Goal: Task Accomplishment & Management: Use online tool/utility

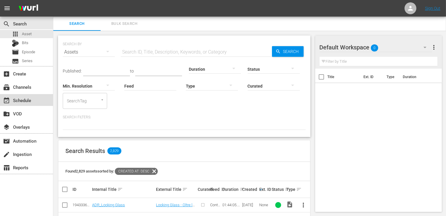
click at [34, 101] on div "event_available Schedule" at bounding box center [26, 100] width 53 height 12
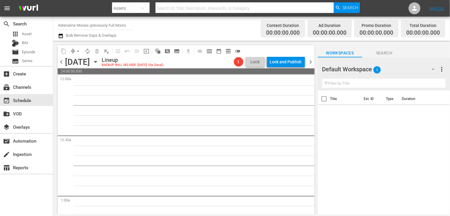
click at [86, 28] on input "Adrenaline Movies (previously Full Moon)" at bounding box center [96, 25] width 76 height 14
click at [61, 62] on span "chevron_left" at bounding box center [61, 61] width 7 height 7
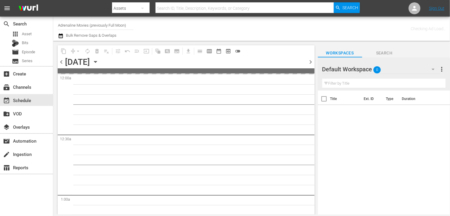
click at [61, 62] on span "chevron_left" at bounding box center [61, 61] width 7 height 7
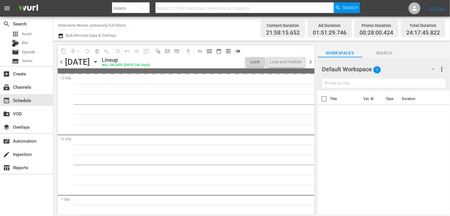
click at [61, 62] on span "chevron_left" at bounding box center [61, 61] width 7 height 7
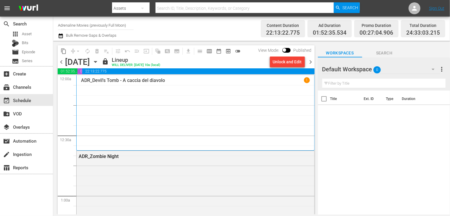
click at [311, 62] on span "chevron_right" at bounding box center [310, 61] width 7 height 7
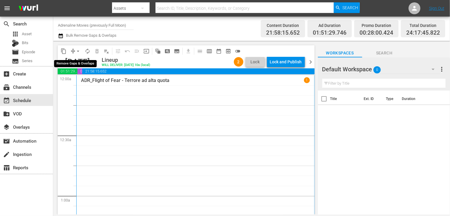
click at [78, 51] on span "arrow_drop_down" at bounding box center [78, 51] width 6 height 6
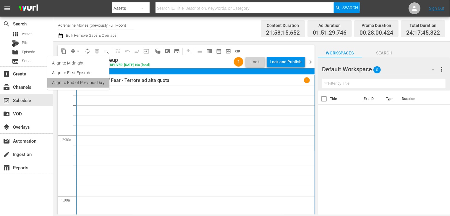
click at [83, 85] on li "Align to End of Previous Day" at bounding box center [78, 83] width 62 height 10
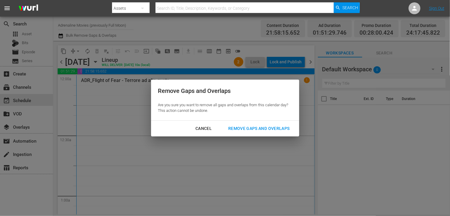
click at [206, 128] on div "Cancel" at bounding box center [204, 128] width 26 height 7
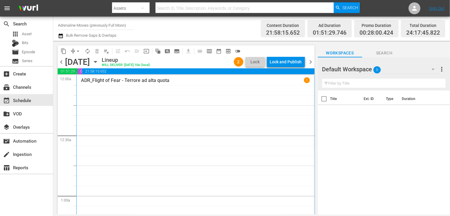
click at [64, 63] on span "chevron_left" at bounding box center [61, 61] width 7 height 7
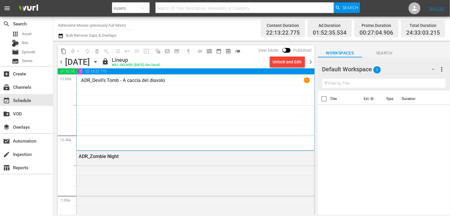
click at [283, 65] on div "Unlock and Edit" at bounding box center [287, 61] width 29 height 11
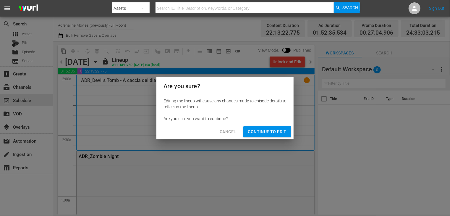
click at [267, 128] on span "Continue to Edit" at bounding box center [267, 131] width 38 height 7
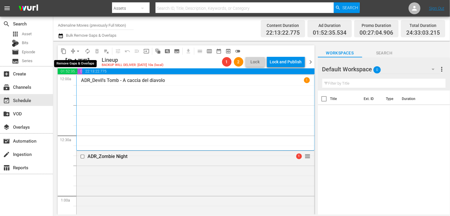
click at [77, 50] on span "arrow_drop_down" at bounding box center [78, 51] width 6 height 6
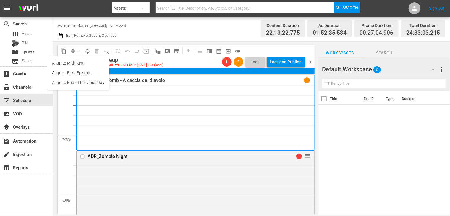
click at [79, 82] on li "Align to End of Previous Day" at bounding box center [78, 83] width 62 height 10
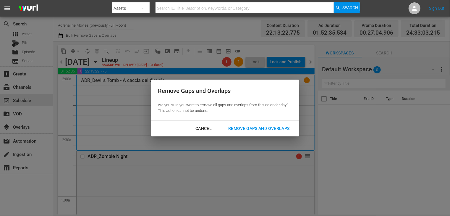
click at [253, 128] on div "Remove Gaps and Overlaps" at bounding box center [259, 128] width 71 height 7
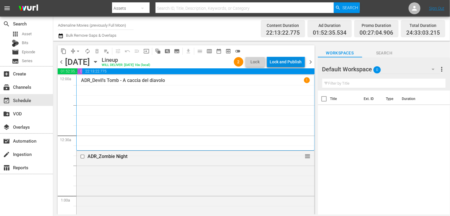
click at [284, 63] on div "Lock and Publish" at bounding box center [286, 61] width 32 height 11
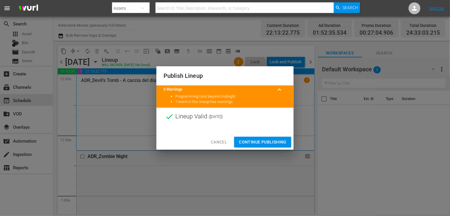
click at [258, 141] on span "Continue Publishing" at bounding box center [263, 141] width 48 height 7
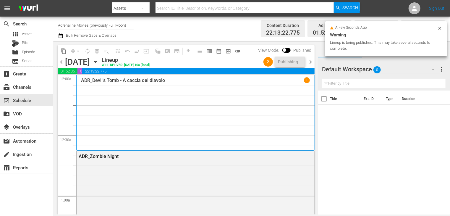
click at [309, 64] on span "chevron_right" at bounding box center [310, 61] width 7 height 7
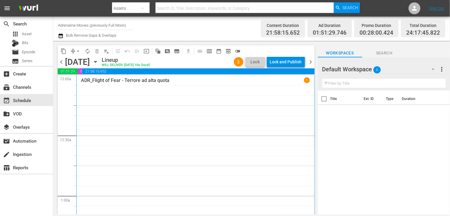
click at [62, 63] on span "chevron_left" at bounding box center [61, 61] width 7 height 7
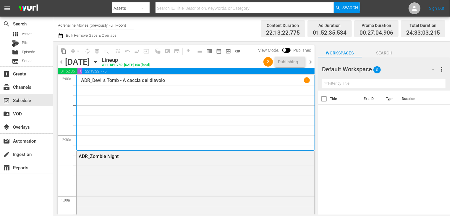
click at [59, 63] on span "chevron_left" at bounding box center [61, 61] width 7 height 7
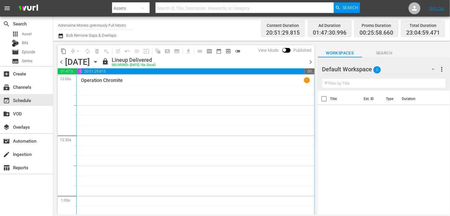
click at [308, 61] on span "chevron_right" at bounding box center [310, 61] width 7 height 7
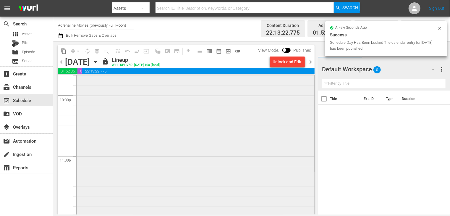
scroll to position [2691, 0]
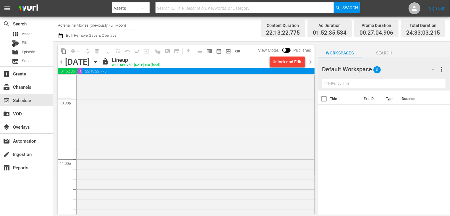
click at [311, 62] on span "chevron_right" at bounding box center [310, 61] width 7 height 7
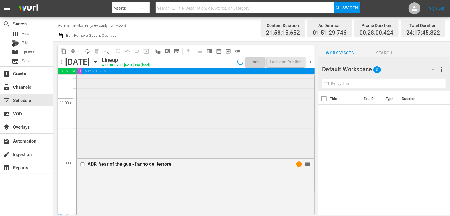
scroll to position [2682, 0]
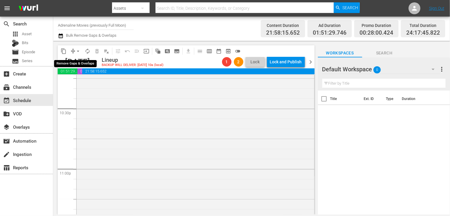
click at [77, 52] on span "arrow_drop_down" at bounding box center [78, 51] width 6 height 6
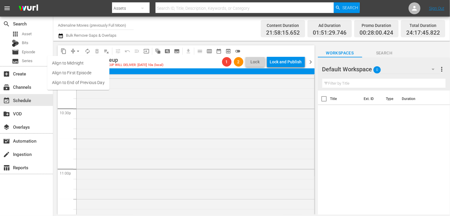
click at [83, 82] on li "Align to End of Previous Day" at bounding box center [78, 83] width 62 height 10
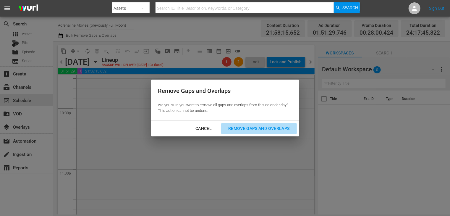
click at [269, 124] on button "Remove Gaps and Overlaps" at bounding box center [258, 128] width 75 height 11
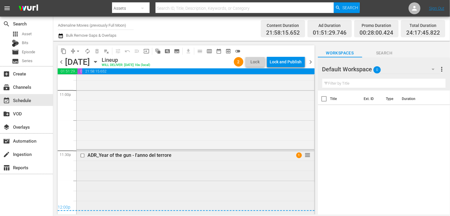
scroll to position [2756, 0]
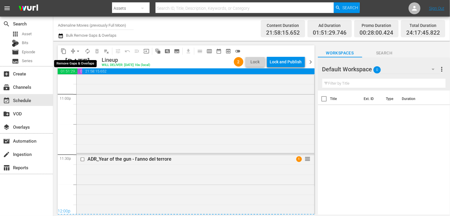
click at [77, 51] on span "arrow_drop_down" at bounding box center [78, 51] width 6 height 6
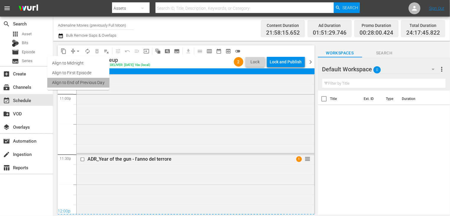
click at [83, 86] on li "Align to End of Previous Day" at bounding box center [78, 83] width 62 height 10
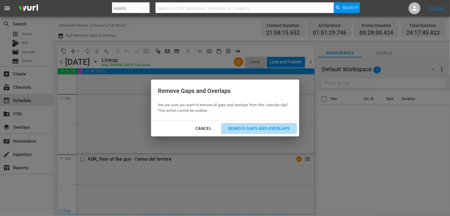
click at [265, 127] on div "Remove Gaps and Overlaps" at bounding box center [259, 128] width 71 height 7
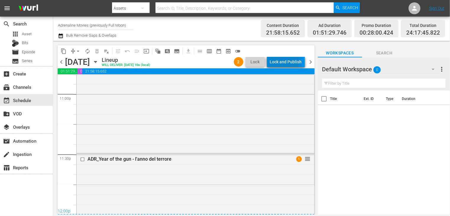
click at [279, 60] on div "Lock and Publish" at bounding box center [286, 61] width 32 height 11
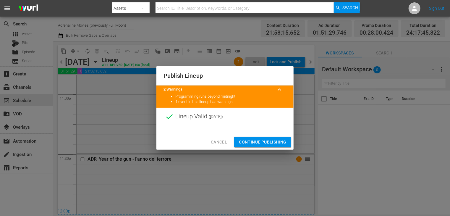
click at [260, 143] on span "Continue Publishing" at bounding box center [263, 141] width 48 height 7
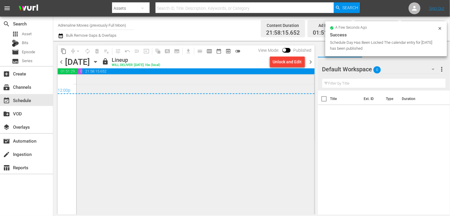
scroll to position [2934, 0]
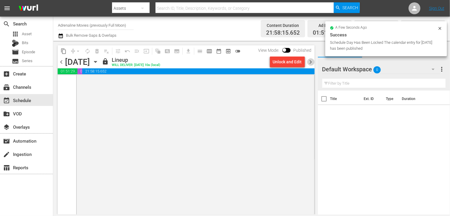
click at [308, 59] on span "chevron_right" at bounding box center [310, 61] width 7 height 7
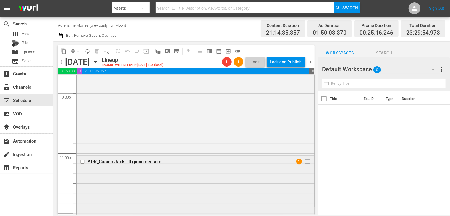
scroll to position [2608, 0]
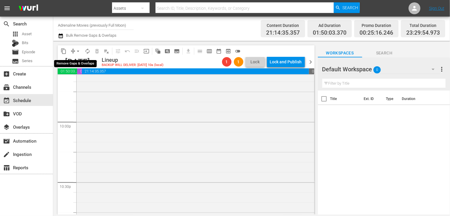
click at [77, 51] on span "arrow_drop_down" at bounding box center [78, 51] width 6 height 6
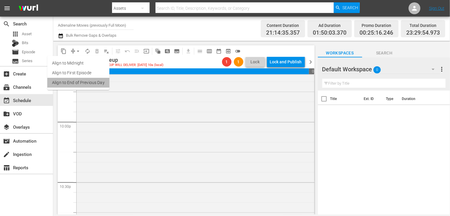
click at [85, 84] on li "Align to End of Previous Day" at bounding box center [78, 83] width 62 height 10
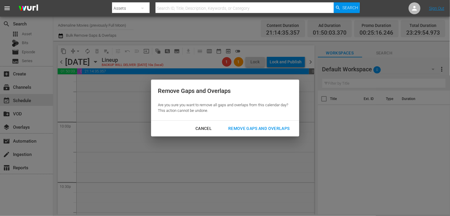
click at [253, 130] on div "Remove Gaps and Overlaps" at bounding box center [259, 128] width 71 height 7
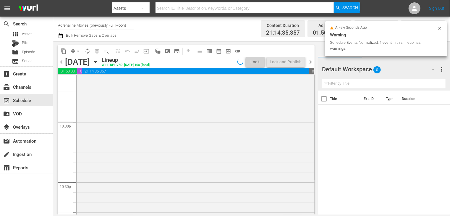
scroll to position [2598, 0]
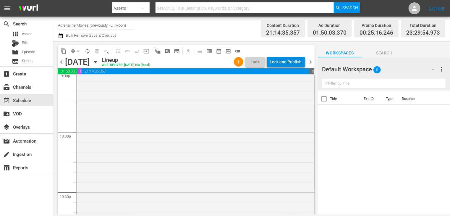
click at [281, 61] on div "Lock and Publish" at bounding box center [286, 61] width 32 height 11
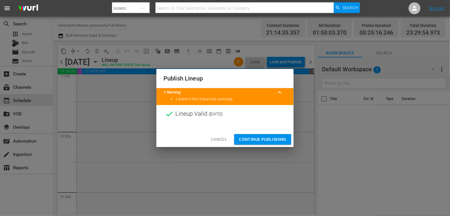
click at [265, 138] on span "Continue Publishing" at bounding box center [263, 139] width 48 height 7
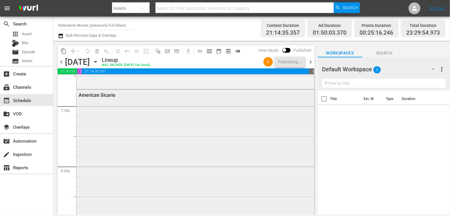
scroll to position [2312, 0]
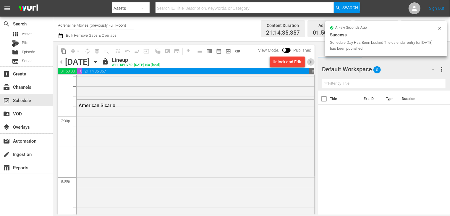
click at [311, 62] on span "chevron_right" at bounding box center [310, 61] width 7 height 7
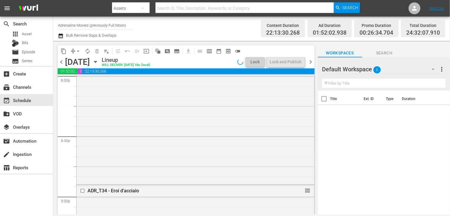
scroll to position [2322, 0]
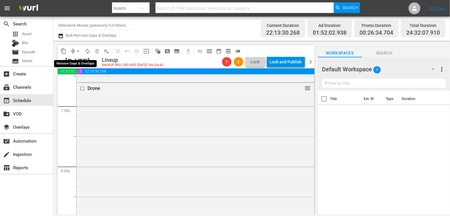
click at [77, 53] on span "arrow_drop_down" at bounding box center [78, 51] width 6 height 6
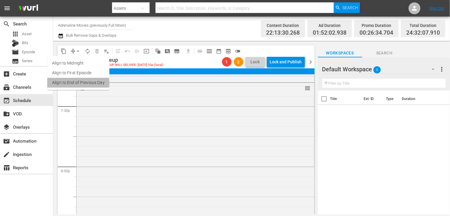
click at [75, 84] on li "Align to End of Previous Day" at bounding box center [78, 83] width 62 height 10
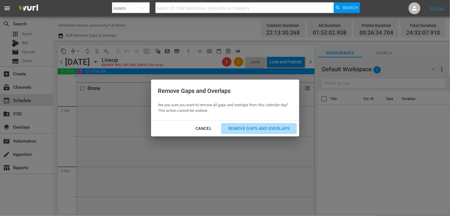
click at [238, 127] on div "Remove Gaps and Overlaps" at bounding box center [259, 128] width 71 height 7
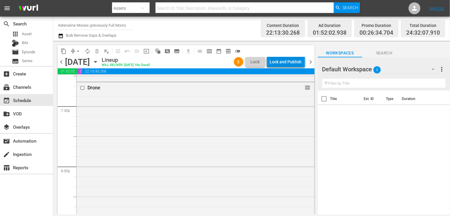
click at [288, 63] on div "Lock and Publish" at bounding box center [286, 61] width 32 height 11
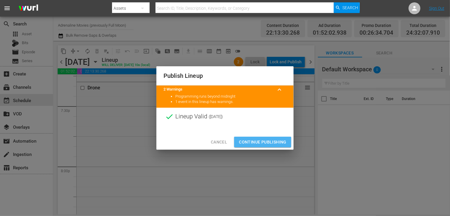
click at [263, 141] on span "Continue Publishing" at bounding box center [263, 141] width 48 height 7
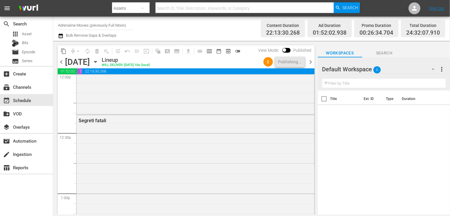
scroll to position [0, 0]
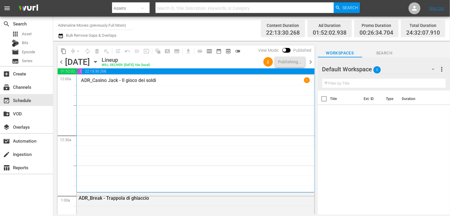
click at [308, 61] on span "chevron_right" at bounding box center [310, 61] width 7 height 7
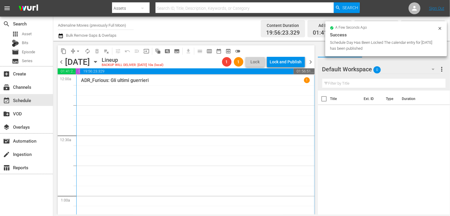
click at [62, 62] on span "chevron_left" at bounding box center [61, 61] width 7 height 7
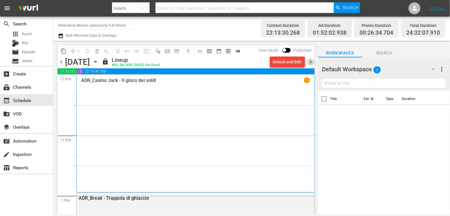
click at [311, 63] on span "chevron_right" at bounding box center [310, 61] width 7 height 7
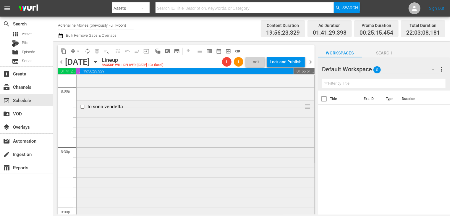
scroll to position [2313, 0]
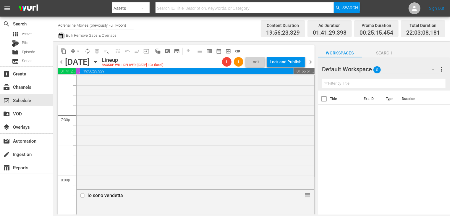
click at [61, 35] on icon "button" at bounding box center [61, 35] width 4 height 5
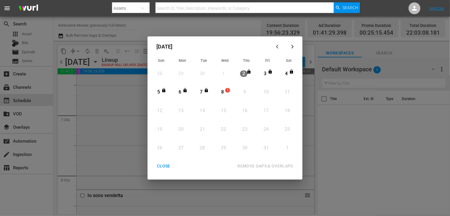
click at [161, 166] on div "CLOSE" at bounding box center [163, 165] width 23 height 7
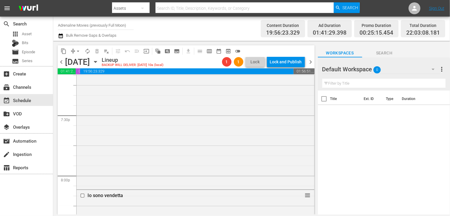
click at [98, 25] on input "Adrenaline Movies (previously Full Moon)" at bounding box center [96, 25] width 76 height 14
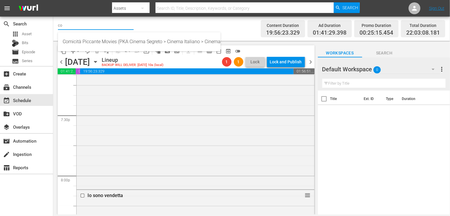
type input "c"
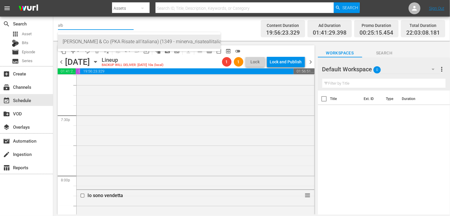
click at [89, 41] on div "[PERSON_NAME] & Co (PKA Risate all'italiana) (1349 - minerva_risateallitaliana_…" at bounding box center [139, 42] width 153 height 14
type input "[PERSON_NAME] & Co (PKA Risate all'italiana) (1349 - minerva_risateallitaliana_…"
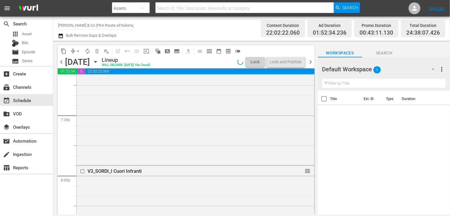
scroll to position [2293, 0]
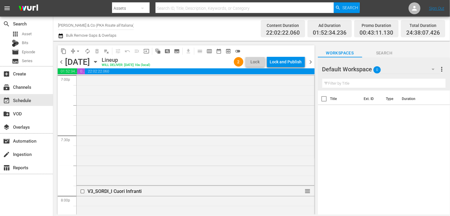
click at [61, 61] on span "chevron_left" at bounding box center [61, 61] width 7 height 7
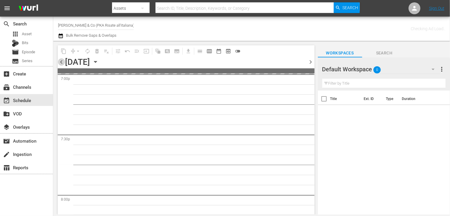
click at [61, 61] on span "chevron_left" at bounding box center [61, 61] width 7 height 7
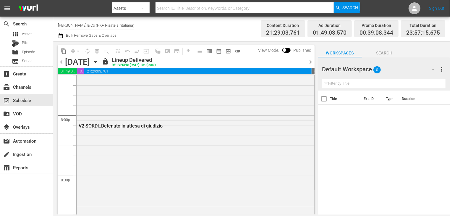
scroll to position [2303, 0]
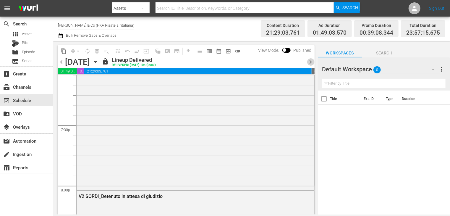
click at [310, 65] on span "chevron_right" at bounding box center [310, 61] width 7 height 7
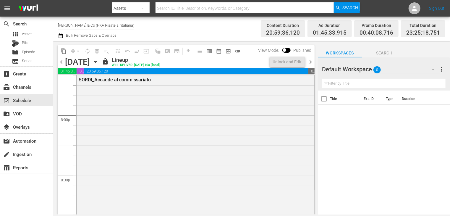
scroll to position [2313, 0]
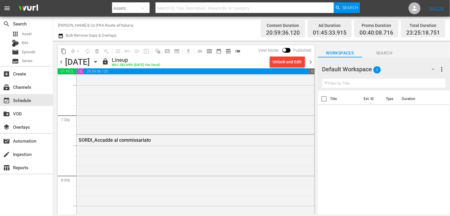
click at [310, 64] on span "chevron_right" at bounding box center [310, 61] width 7 height 7
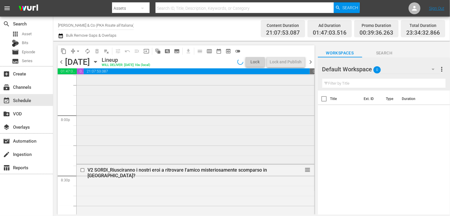
scroll to position [2323, 0]
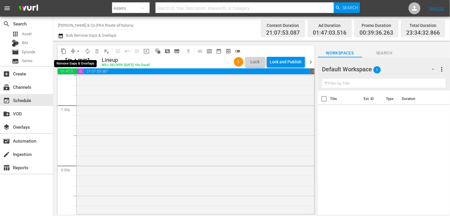
click at [77, 50] on span "arrow_drop_down" at bounding box center [78, 51] width 6 height 6
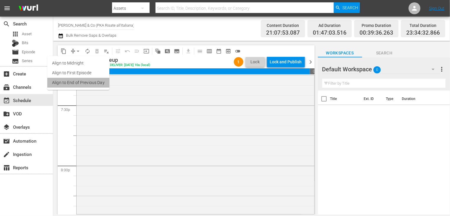
click at [85, 83] on li "Align to End of Previous Day" at bounding box center [78, 83] width 62 height 10
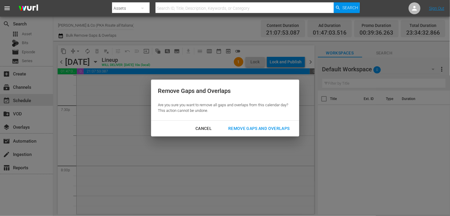
click at [256, 130] on div "Remove Gaps and Overlaps" at bounding box center [259, 128] width 71 height 7
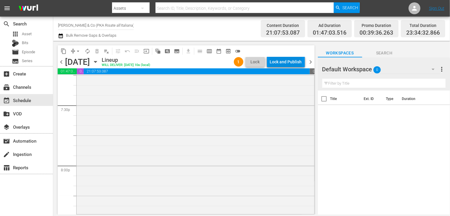
click at [285, 62] on div "Lock and Publish" at bounding box center [286, 61] width 32 height 11
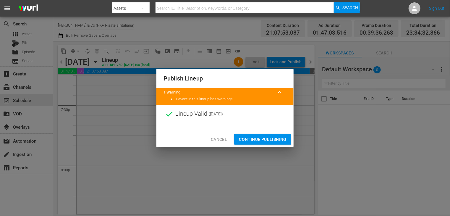
click at [265, 138] on span "Continue Publishing" at bounding box center [263, 139] width 48 height 7
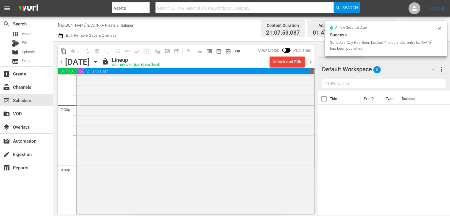
click at [309, 62] on span "chevron_right" at bounding box center [310, 61] width 7 height 7
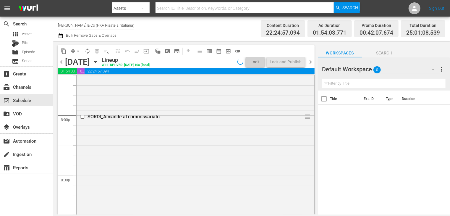
scroll to position [2303, 0]
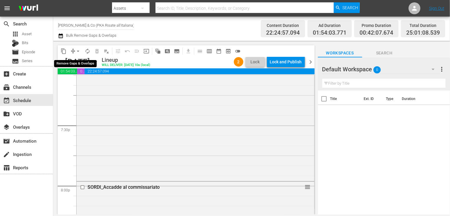
click at [78, 51] on span "arrow_drop_down" at bounding box center [78, 51] width 6 height 6
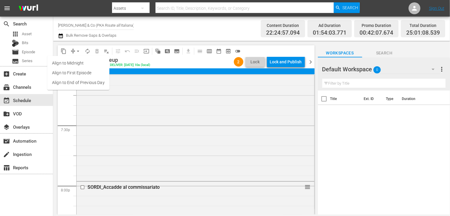
click at [82, 84] on li "Align to End of Previous Day" at bounding box center [78, 83] width 62 height 10
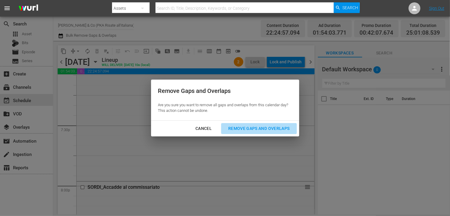
click at [250, 132] on button "Remove Gaps and Overlaps" at bounding box center [258, 128] width 75 height 11
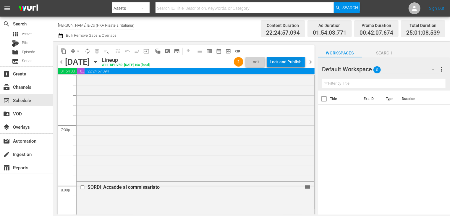
click at [285, 62] on div "Lock and Publish" at bounding box center [286, 61] width 32 height 11
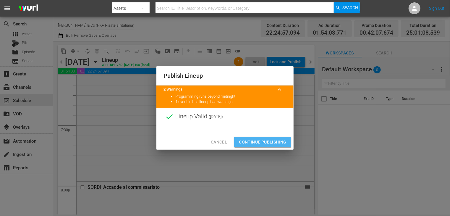
click at [256, 140] on span "Continue Publishing" at bounding box center [263, 141] width 48 height 7
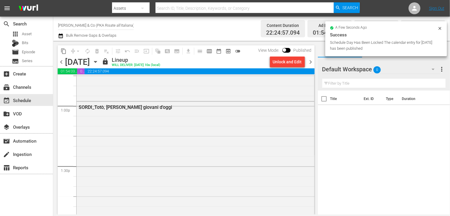
scroll to position [1656, 0]
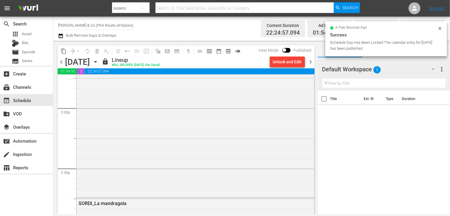
click at [311, 62] on span "chevron_right" at bounding box center [310, 61] width 7 height 7
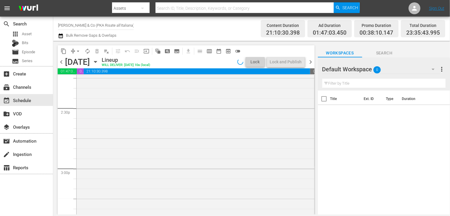
scroll to position [1666, 0]
click at [78, 51] on span "arrow_drop_down" at bounding box center [78, 51] width 6 height 6
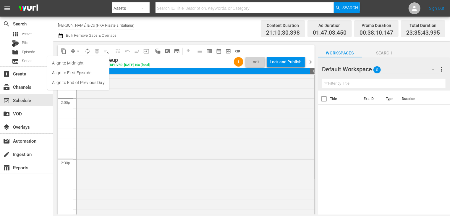
click at [82, 81] on li "Align to End of Previous Day" at bounding box center [78, 83] width 62 height 10
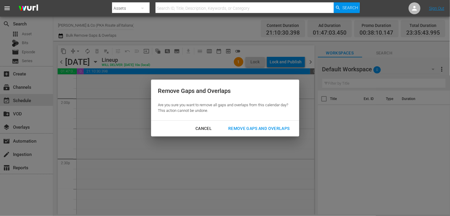
click at [252, 129] on div "Remove Gaps and Overlaps" at bounding box center [259, 128] width 71 height 7
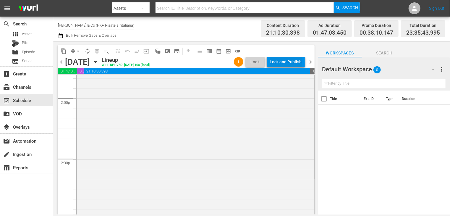
click at [283, 64] on div "Lock and Publish" at bounding box center [286, 61] width 32 height 11
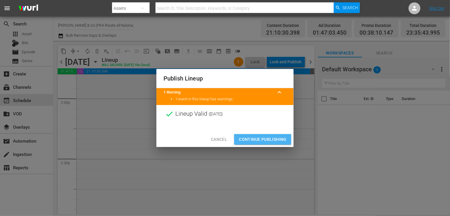
click at [256, 140] on span "Continue Publishing" at bounding box center [263, 139] width 48 height 7
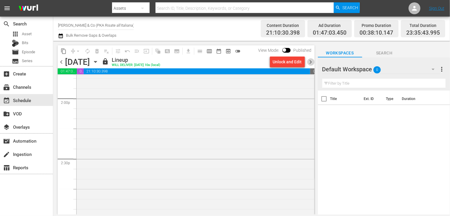
click at [311, 63] on span "chevron_right" at bounding box center [310, 61] width 7 height 7
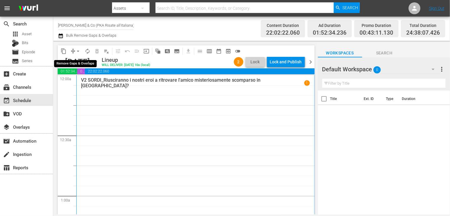
click at [79, 50] on span "arrow_drop_down" at bounding box center [78, 51] width 6 height 6
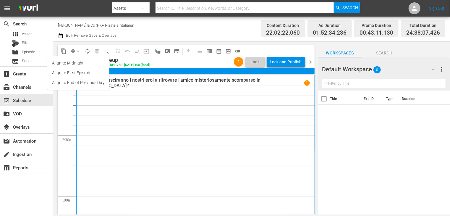
click at [80, 84] on li "Align to End of Previous Day" at bounding box center [78, 83] width 62 height 10
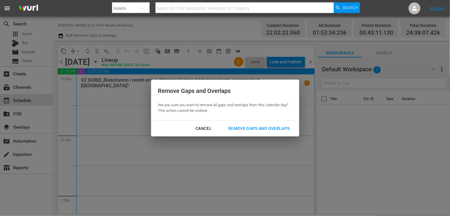
click at [273, 127] on div "Remove Gaps and Overlaps" at bounding box center [259, 128] width 71 height 7
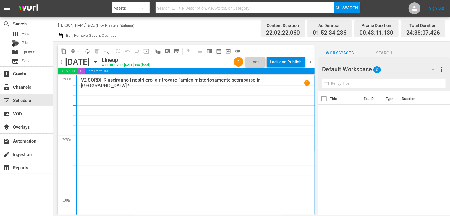
click at [278, 62] on div "Lock and Publish" at bounding box center [286, 61] width 32 height 11
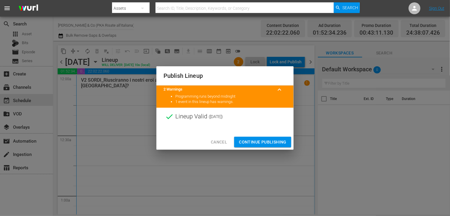
click at [263, 140] on span "Continue Publishing" at bounding box center [263, 141] width 48 height 7
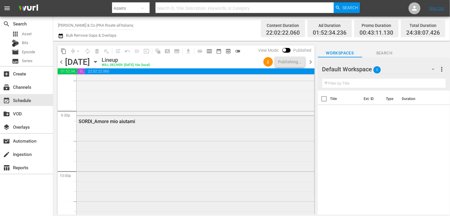
scroll to position [2538, 0]
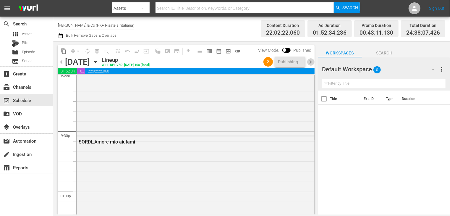
click at [311, 63] on span "chevron_right" at bounding box center [310, 61] width 7 height 7
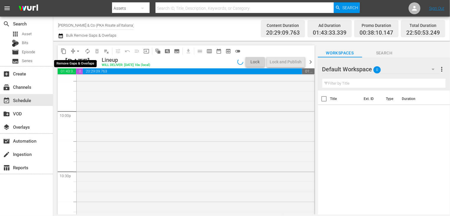
scroll to position [2528, 0]
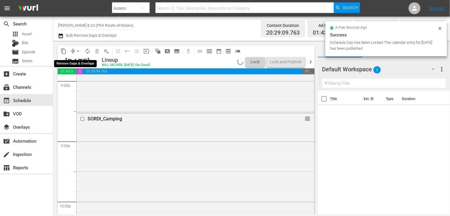
click at [78, 52] on span "arrow_drop_down" at bounding box center [78, 51] width 6 height 6
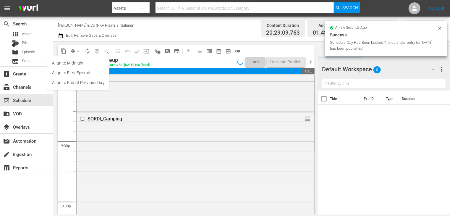
click at [78, 87] on li "Align to End of Previous Day" at bounding box center [78, 83] width 62 height 10
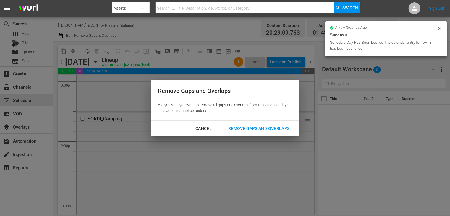
click at [266, 134] on div "Cancel Remove Gaps and Overlaps" at bounding box center [225, 129] width 148 height 16
click at [263, 129] on div "Remove Gaps and Overlaps" at bounding box center [259, 128] width 71 height 7
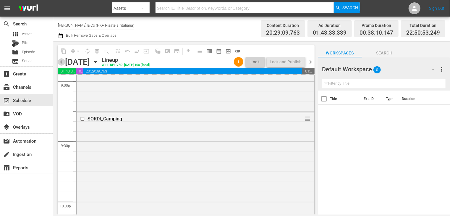
click at [61, 63] on span "chevron_left" at bounding box center [61, 61] width 7 height 7
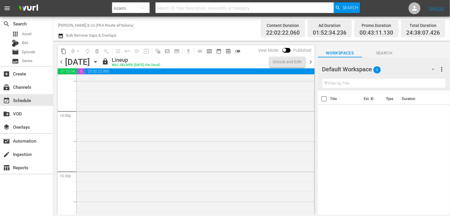
scroll to position [2538, 0]
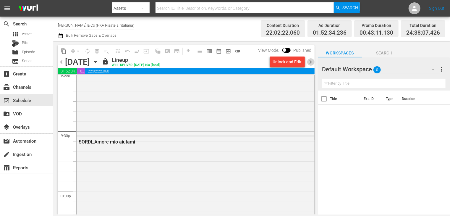
click at [310, 63] on span "chevron_right" at bounding box center [310, 61] width 7 height 7
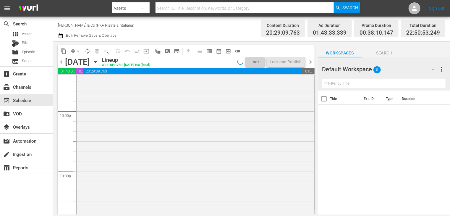
scroll to position [2528, 0]
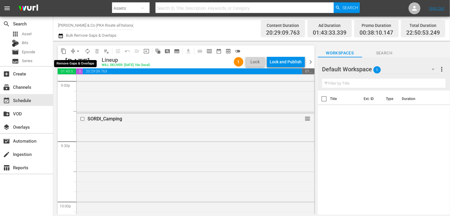
click at [77, 49] on span "arrow_drop_down" at bounding box center [78, 51] width 6 height 6
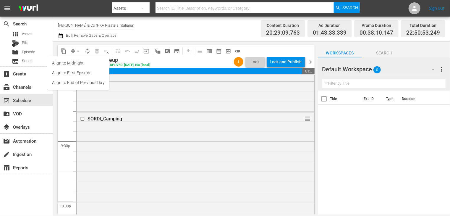
click at [81, 81] on li "Align to End of Previous Day" at bounding box center [78, 83] width 62 height 10
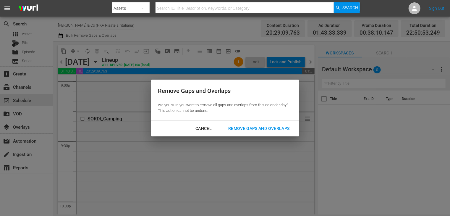
click at [260, 128] on div "Remove Gaps and Overlaps" at bounding box center [259, 128] width 71 height 7
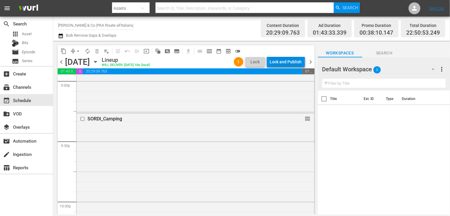
click at [280, 62] on div "Lock and Publish" at bounding box center [286, 61] width 32 height 11
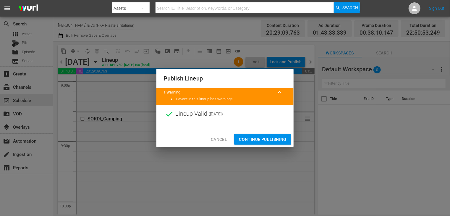
click at [261, 138] on span "Continue Publishing" at bounding box center [263, 139] width 48 height 7
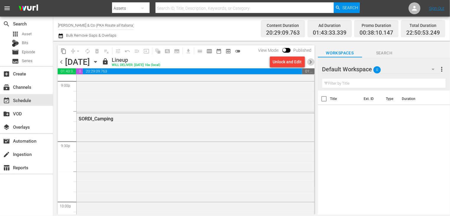
click at [311, 61] on span "chevron_right" at bounding box center [310, 61] width 7 height 7
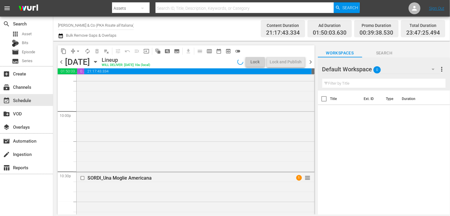
scroll to position [2538, 0]
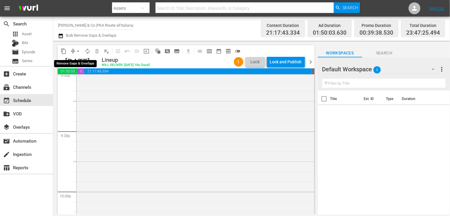
click at [77, 51] on span "arrow_drop_down" at bounding box center [78, 51] width 6 height 6
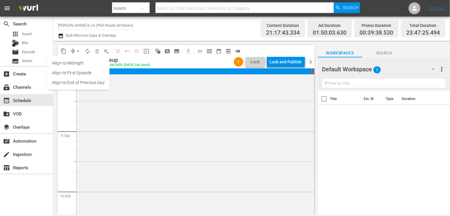
click at [91, 84] on li "Align to End of Previous Day" at bounding box center [78, 83] width 62 height 10
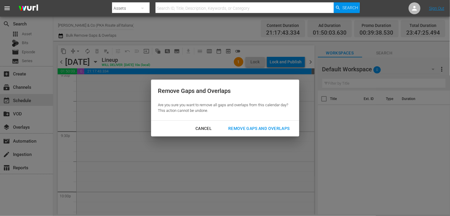
click at [246, 123] on div "Cancel Remove Gaps and Overlaps" at bounding box center [225, 129] width 148 height 16
click at [250, 131] on div "Remove Gaps and Overlaps" at bounding box center [259, 128] width 71 height 7
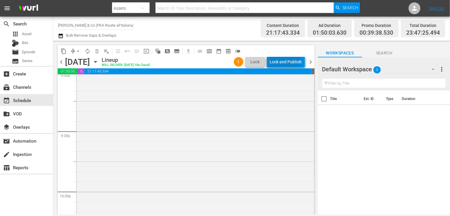
click at [286, 60] on div "Lock and Publish" at bounding box center [286, 61] width 32 height 11
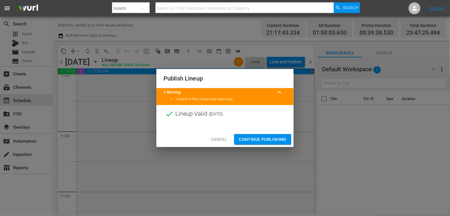
click at [266, 142] on span "Continue Publishing" at bounding box center [263, 139] width 48 height 7
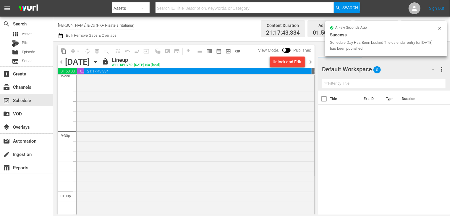
click at [311, 61] on span "chevron_right" at bounding box center [310, 61] width 7 height 7
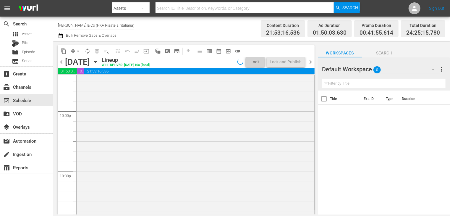
scroll to position [2568, 0]
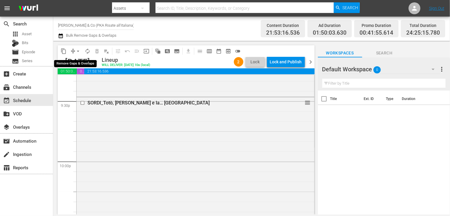
click at [76, 50] on span "arrow_drop_down" at bounding box center [78, 51] width 6 height 6
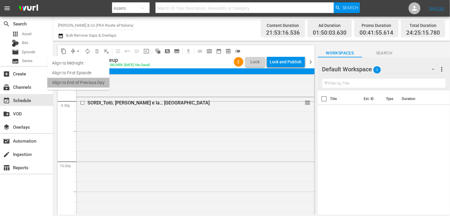
click at [83, 82] on li "Align to End of Previous Day" at bounding box center [78, 83] width 62 height 10
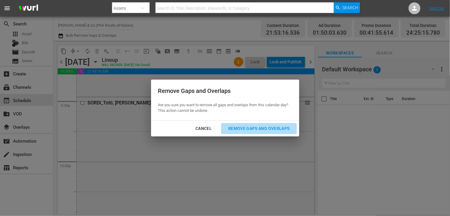
click at [270, 128] on div "Remove Gaps and Overlaps" at bounding box center [259, 128] width 71 height 7
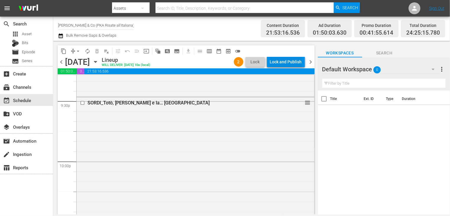
click at [284, 64] on div "Lock and Publish" at bounding box center [286, 61] width 32 height 11
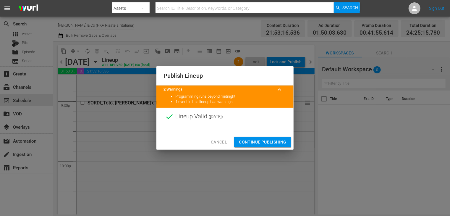
click at [258, 143] on span "Continue Publishing" at bounding box center [263, 141] width 48 height 7
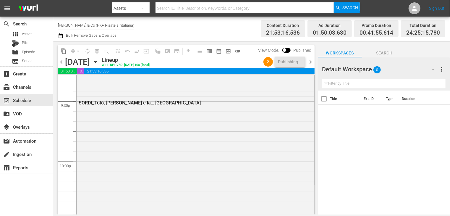
click at [312, 62] on span "chevron_right" at bounding box center [310, 61] width 7 height 7
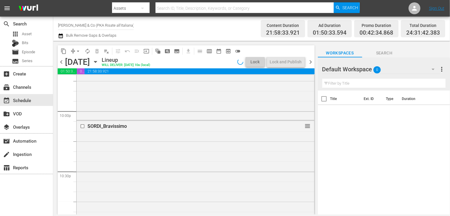
scroll to position [2558, 0]
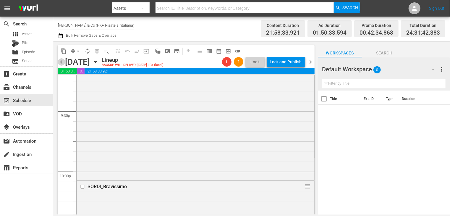
click at [61, 63] on span "chevron_left" at bounding box center [61, 61] width 7 height 7
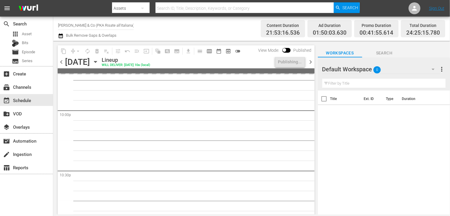
scroll to position [2568, 0]
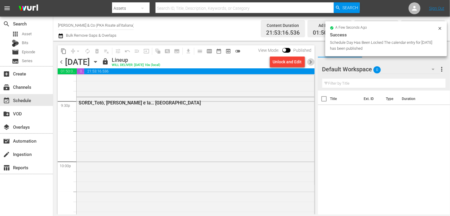
click at [311, 60] on span "chevron_right" at bounding box center [310, 61] width 7 height 7
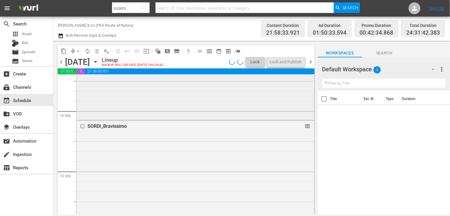
scroll to position [2558, 0]
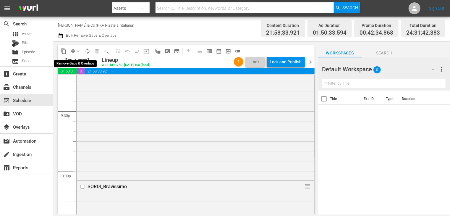
click at [77, 50] on span "arrow_drop_down" at bounding box center [78, 51] width 6 height 6
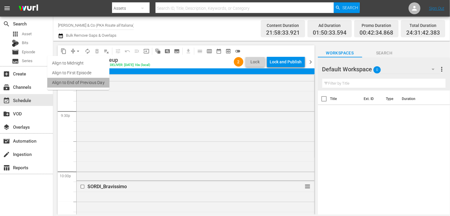
click at [78, 83] on li "Align to End of Previous Day" at bounding box center [78, 83] width 62 height 10
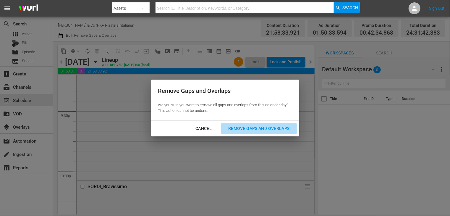
click at [269, 128] on div "Remove Gaps and Overlaps" at bounding box center [259, 128] width 71 height 7
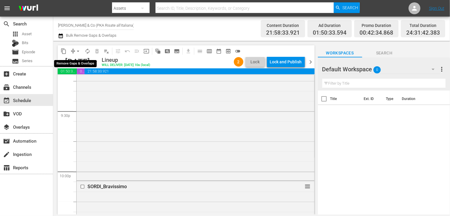
click at [77, 52] on span "arrow_drop_down" at bounding box center [78, 51] width 6 height 6
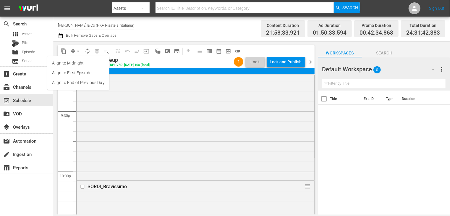
click at [80, 82] on li "Align to End of Previous Day" at bounding box center [78, 83] width 62 height 10
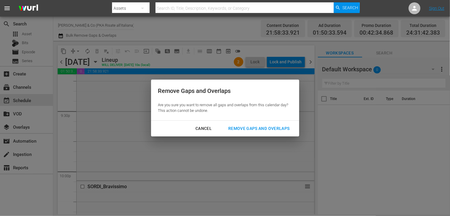
click at [254, 127] on div "Remove Gaps and Overlaps" at bounding box center [259, 128] width 71 height 7
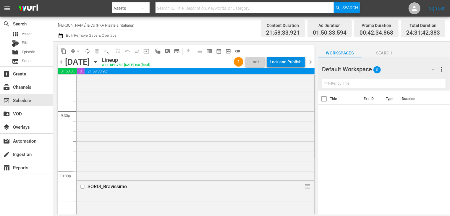
click at [288, 63] on div "Lock and Publish" at bounding box center [286, 61] width 32 height 11
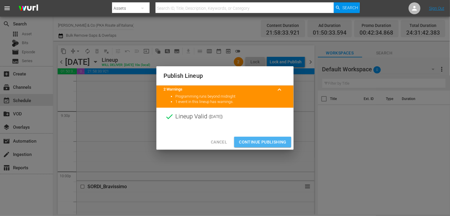
click at [266, 140] on span "Continue Publishing" at bounding box center [263, 141] width 48 height 7
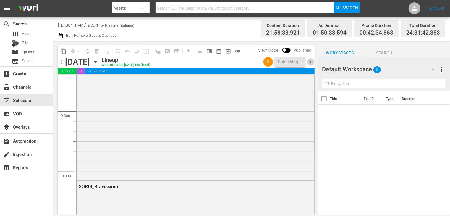
click at [312, 61] on span "chevron_right" at bounding box center [310, 61] width 7 height 7
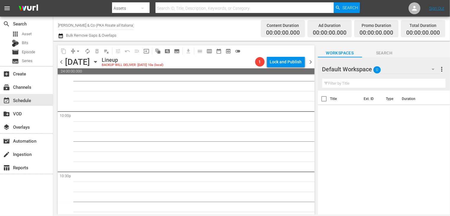
scroll to position [2609, 0]
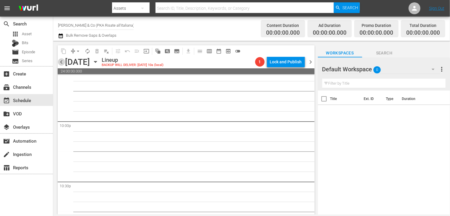
click at [62, 62] on span "chevron_left" at bounding box center [61, 61] width 7 height 7
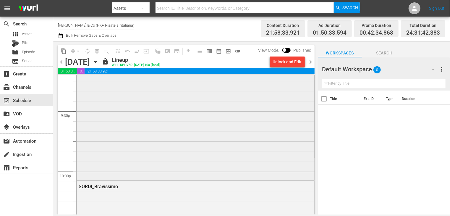
scroll to position [2470, 0]
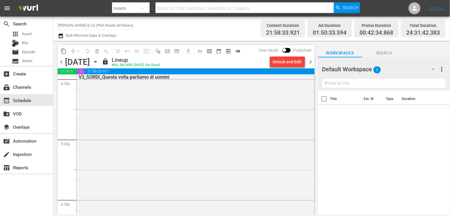
click at [309, 61] on span "chevron_right" at bounding box center [310, 61] width 7 height 7
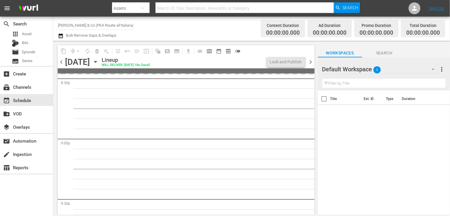
scroll to position [2459, 0]
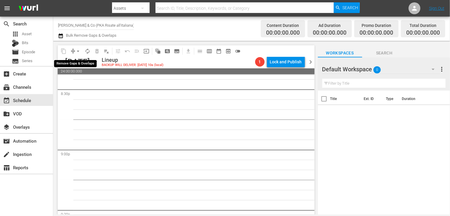
click at [78, 50] on span "arrow_drop_down" at bounding box center [78, 51] width 6 height 6
click at [83, 84] on li "Align to End of Previous Day" at bounding box center [78, 83] width 62 height 10
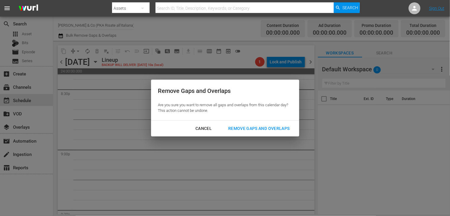
click at [262, 131] on div "Remove Gaps and Overlaps" at bounding box center [259, 128] width 71 height 7
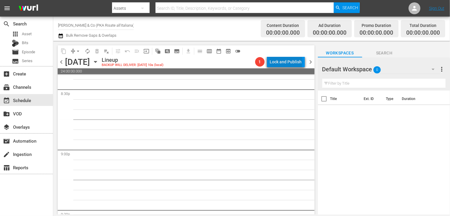
click at [288, 62] on div "Lock and Publish" at bounding box center [286, 61] width 32 height 11
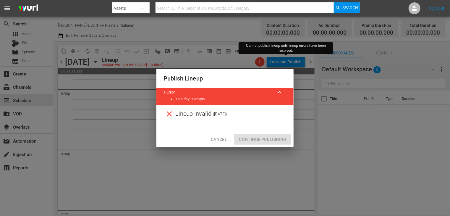
click at [215, 138] on span "Cancel" at bounding box center [219, 139] width 16 height 7
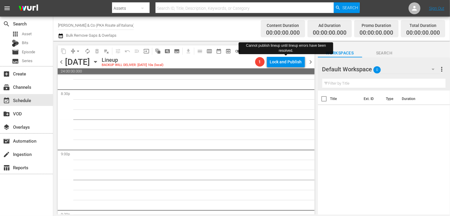
click at [57, 61] on div "content_copy compress arrow_drop_down autorenew_outlined delete_forever_outline…" at bounding box center [184, 128] width 263 height 174
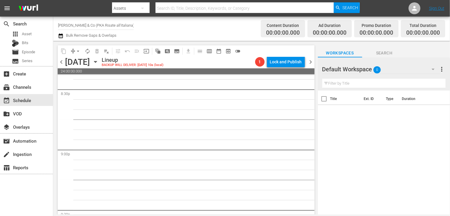
click at [62, 62] on span "chevron_left" at bounding box center [61, 61] width 7 height 7
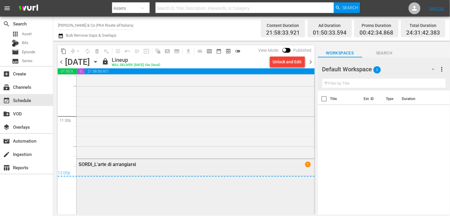
scroll to position [2784, 0]
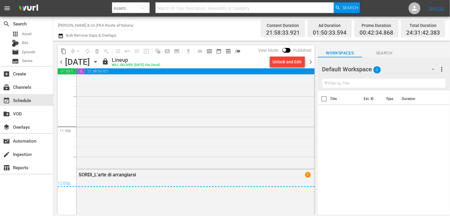
click at [61, 37] on icon "button" at bounding box center [61, 35] width 6 height 7
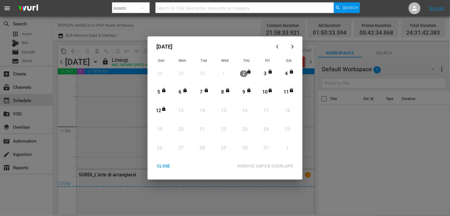
click at [161, 158] on div "Month View" at bounding box center [161, 148] width 21 height 19
click at [161, 163] on div "CLOSE" at bounding box center [163, 165] width 23 height 7
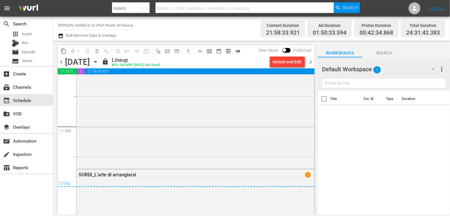
click at [107, 23] on input "[PERSON_NAME] & Co (PKA Risate all'italiana) (1349)" at bounding box center [96, 25] width 76 height 14
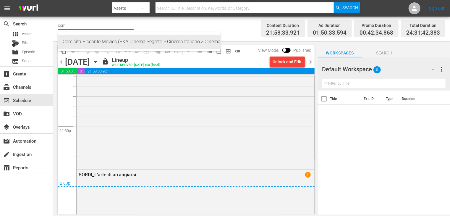
click at [105, 40] on div "Comicità Piccante Movies (PKA Cinema Segreto > Cinema Italiano > Cinema Polizio…" at bounding box center [139, 42] width 153 height 14
type input "Comicità Piccante Movies (PKA Cinema Segreto > Cinema Italiano > Cinema Polizio…"
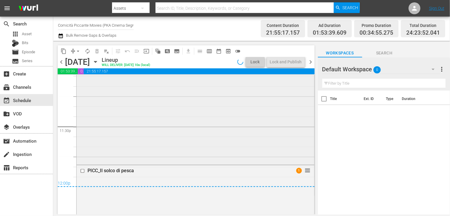
scroll to position [2754, 0]
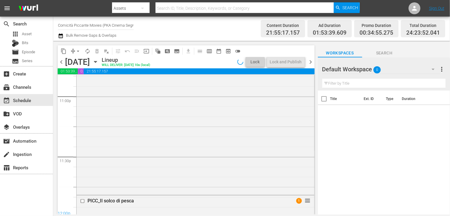
click at [62, 67] on div "chevron_left [DATE] [DATE] Lineup WILL DELIVER: [DATE] 10a (local) Lock Lock an…" at bounding box center [186, 63] width 257 height 12
click at [61, 65] on span "chevron_left" at bounding box center [61, 61] width 7 height 7
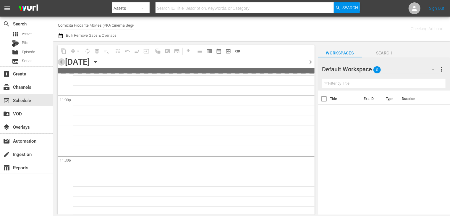
click at [61, 65] on span "chevron_left" at bounding box center [61, 61] width 7 height 7
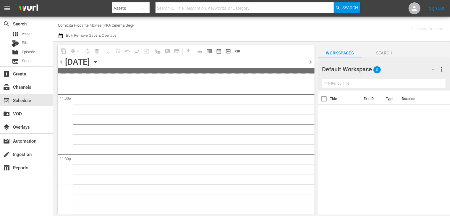
click at [61, 65] on span "chevron_left" at bounding box center [61, 61] width 7 height 7
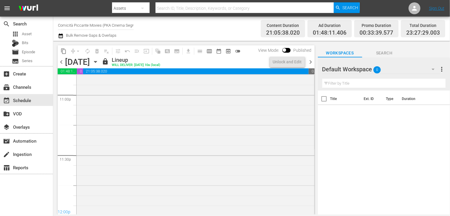
scroll to position [2764, 0]
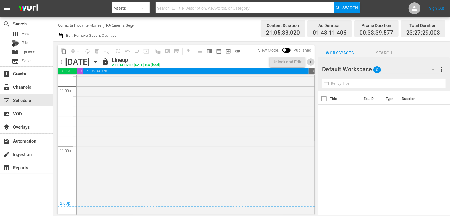
click at [312, 63] on span "chevron_right" at bounding box center [310, 61] width 7 height 7
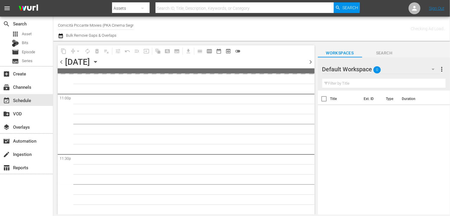
scroll to position [2756, 0]
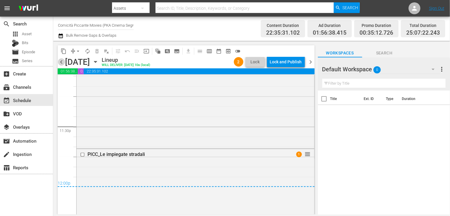
click at [61, 64] on span "chevron_left" at bounding box center [61, 61] width 7 height 7
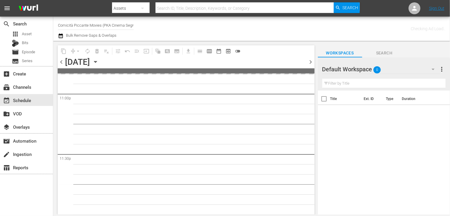
scroll to position [2756, 0]
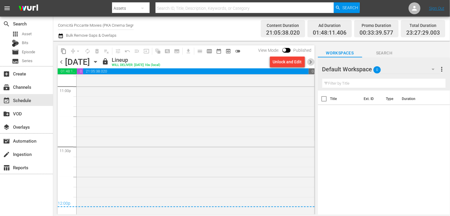
click at [311, 62] on span "chevron_right" at bounding box center [310, 61] width 7 height 7
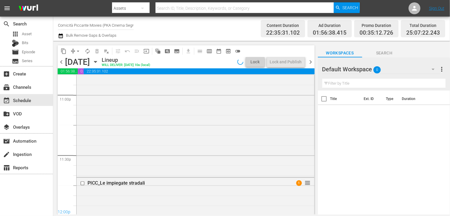
scroll to position [2784, 0]
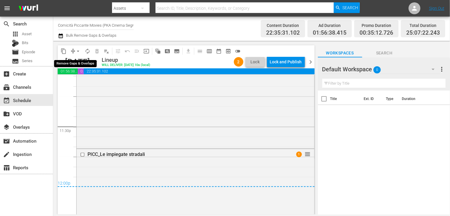
click at [77, 52] on span "arrow_drop_down" at bounding box center [78, 51] width 6 height 6
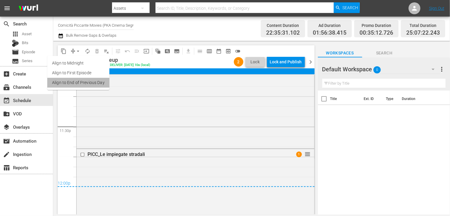
click at [87, 85] on li "Align to End of Previous Day" at bounding box center [78, 83] width 62 height 10
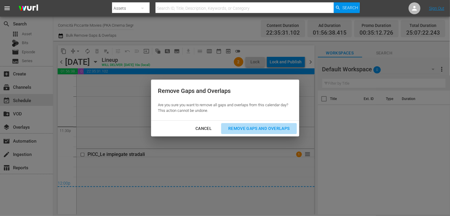
click at [249, 129] on div "Remove Gaps and Overlaps" at bounding box center [259, 128] width 71 height 7
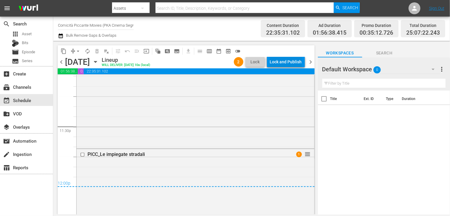
click at [280, 63] on div "Lock and Publish" at bounding box center [286, 61] width 32 height 11
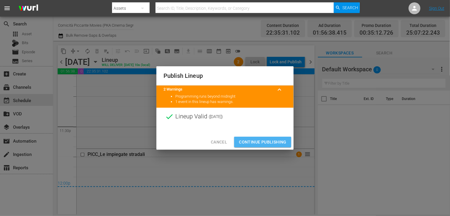
click at [259, 143] on span "Continue Publishing" at bounding box center [263, 141] width 48 height 7
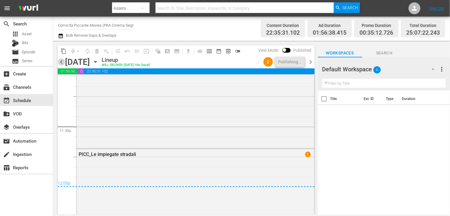
click at [62, 62] on span "chevron_left" at bounding box center [61, 61] width 7 height 7
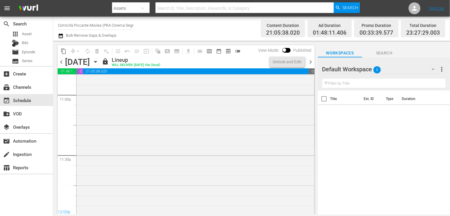
scroll to position [2764, 0]
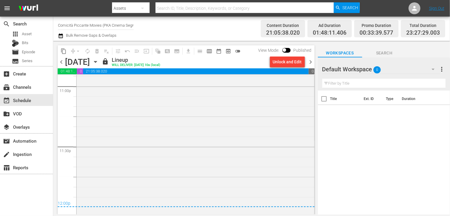
click at [311, 62] on span "chevron_right" at bounding box center [310, 61] width 7 height 7
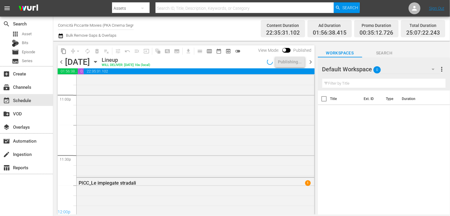
scroll to position [2784, 0]
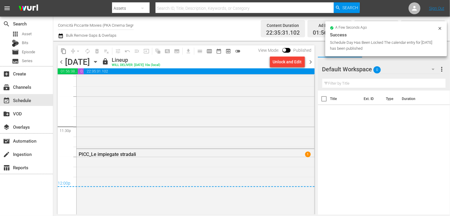
click at [311, 62] on span "chevron_right" at bounding box center [310, 61] width 7 height 7
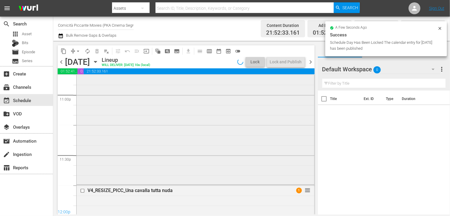
scroll to position [2794, 0]
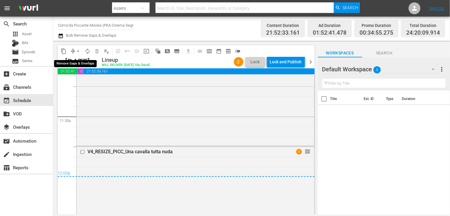
click at [78, 51] on span "arrow_drop_down" at bounding box center [78, 51] width 6 height 6
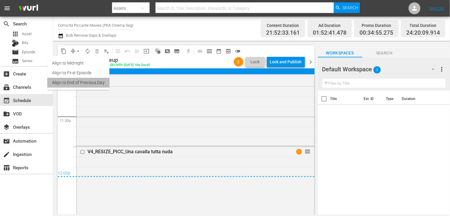
click at [85, 82] on li "Align to End of Previous Day" at bounding box center [78, 83] width 62 height 10
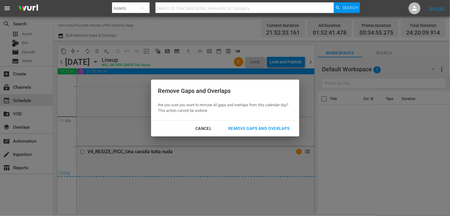
click at [267, 129] on div "Remove Gaps and Overlaps" at bounding box center [259, 128] width 71 height 7
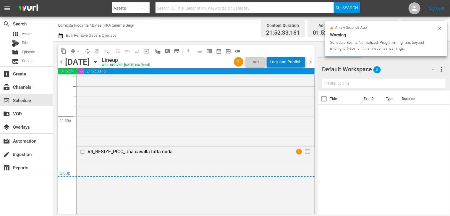
click at [291, 66] on div "Lock and Publish" at bounding box center [286, 61] width 32 height 11
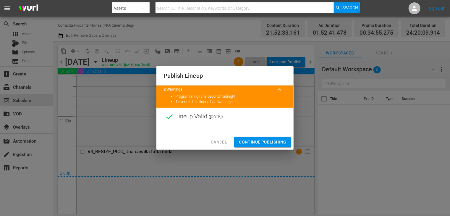
click at [261, 141] on span "Continue Publishing" at bounding box center [263, 141] width 48 height 7
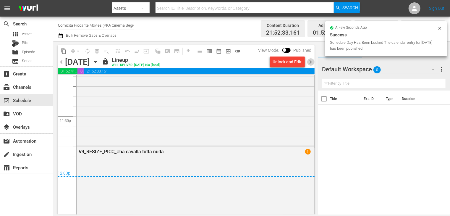
click at [309, 62] on span "chevron_right" at bounding box center [310, 61] width 7 height 7
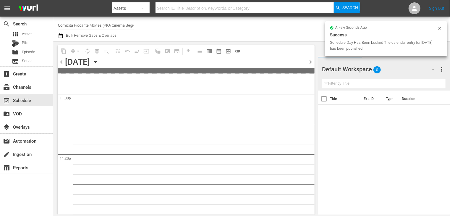
scroll to position [2756, 0]
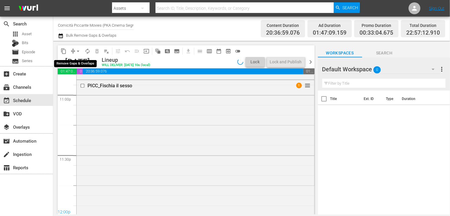
click at [78, 51] on span "arrow_drop_down" at bounding box center [78, 51] width 6 height 6
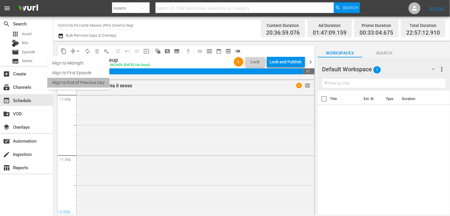
click at [80, 85] on li "Align to End of Previous Day" at bounding box center [78, 83] width 62 height 10
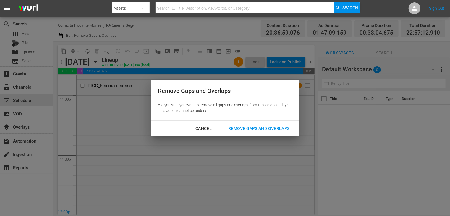
click at [267, 131] on div "Remove Gaps and Overlaps" at bounding box center [259, 128] width 71 height 7
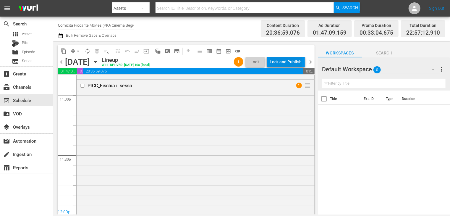
click at [283, 61] on div "Lock and Publish" at bounding box center [286, 61] width 32 height 11
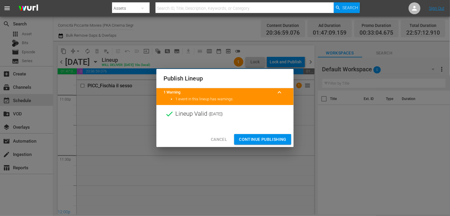
click at [262, 138] on span "Continue Publishing" at bounding box center [263, 139] width 48 height 7
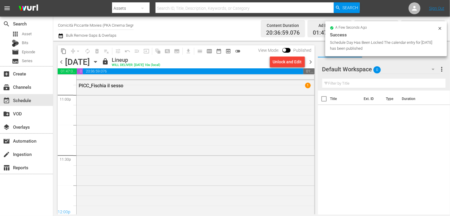
click at [311, 64] on span "chevron_right" at bounding box center [310, 61] width 7 height 7
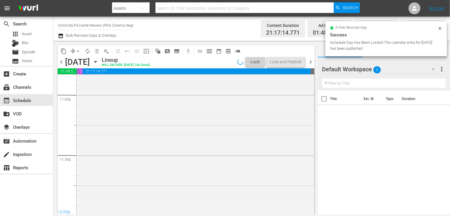
scroll to position [2645, 0]
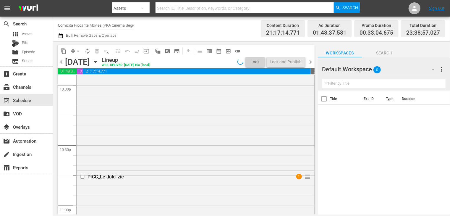
click at [77, 52] on span "arrow_drop_down" at bounding box center [78, 51] width 6 height 6
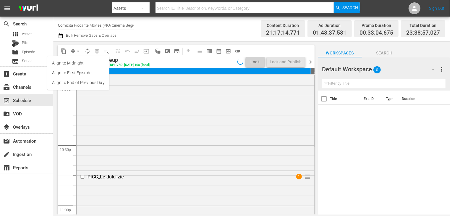
click at [80, 80] on li "Align to End of Previous Day" at bounding box center [78, 83] width 62 height 10
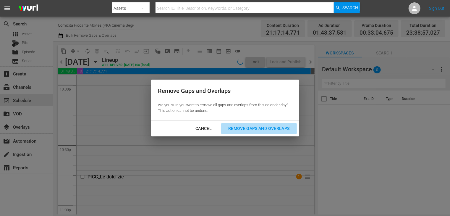
click at [258, 130] on div "Remove Gaps and Overlaps" at bounding box center [259, 128] width 71 height 7
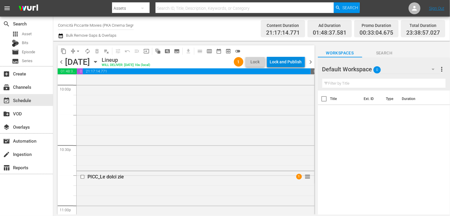
click at [280, 61] on div "Lock and Publish" at bounding box center [286, 61] width 32 height 11
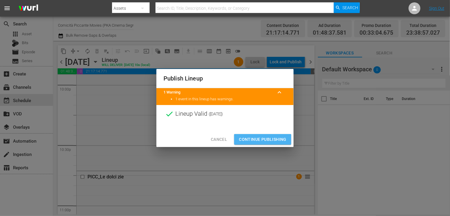
click at [255, 140] on span "Continue Publishing" at bounding box center [263, 139] width 48 height 7
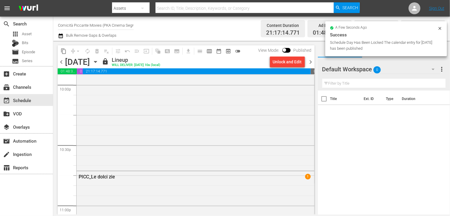
click at [310, 62] on span "chevron_right" at bounding box center [310, 61] width 7 height 7
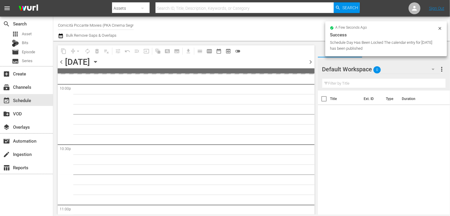
scroll to position [2756, 0]
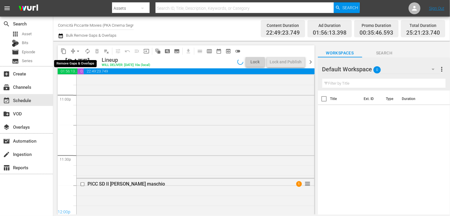
click at [77, 51] on span "arrow_drop_down" at bounding box center [78, 51] width 6 height 6
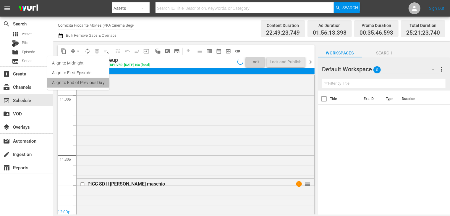
click at [76, 83] on li "Align to End of Previous Day" at bounding box center [78, 83] width 62 height 10
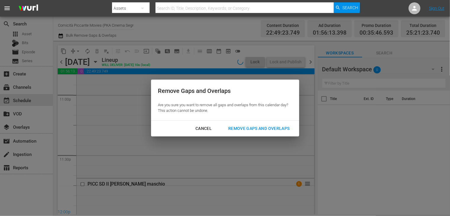
click at [247, 130] on div "Remove Gaps and Overlaps" at bounding box center [259, 128] width 71 height 7
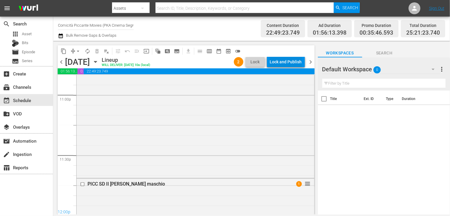
click at [294, 64] on div "Lock and Publish" at bounding box center [286, 61] width 32 height 11
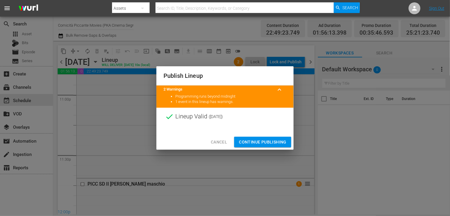
click at [259, 142] on span "Continue Publishing" at bounding box center [263, 141] width 48 height 7
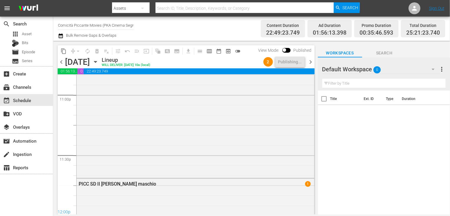
click at [59, 63] on span "chevron_left" at bounding box center [61, 61] width 7 height 7
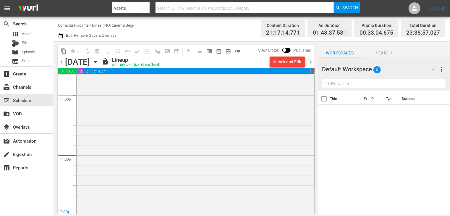
click at [311, 63] on span "chevron_right" at bounding box center [310, 61] width 7 height 7
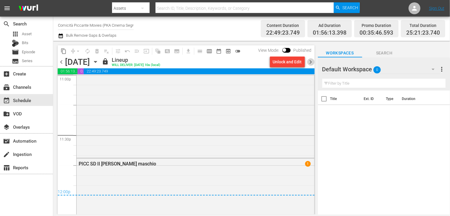
click at [311, 62] on span "chevron_right" at bounding box center [310, 61] width 7 height 7
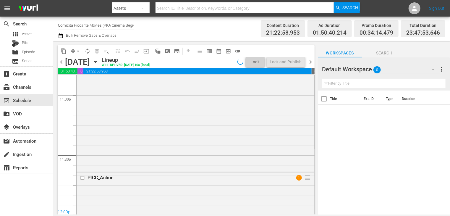
scroll to position [2796, 0]
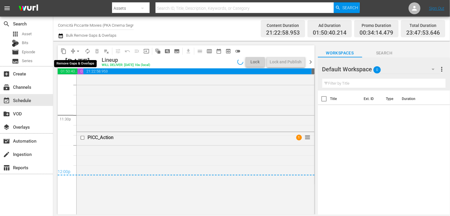
click at [78, 52] on span "arrow_drop_down" at bounding box center [78, 51] width 6 height 6
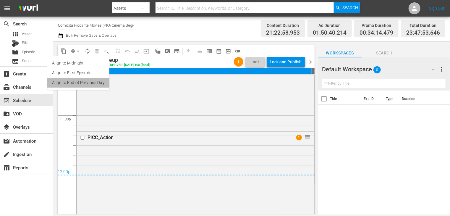
click at [80, 83] on li "Align to End of Previous Day" at bounding box center [78, 83] width 62 height 10
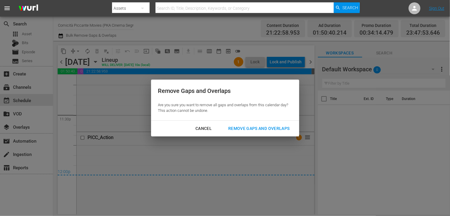
click at [273, 126] on div "Remove Gaps and Overlaps" at bounding box center [259, 128] width 71 height 7
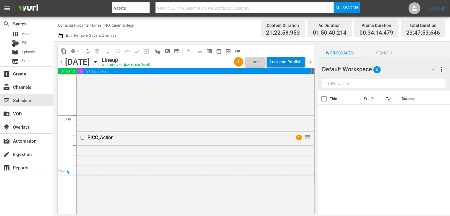
click at [285, 64] on div "Lock and Publish" at bounding box center [286, 61] width 32 height 11
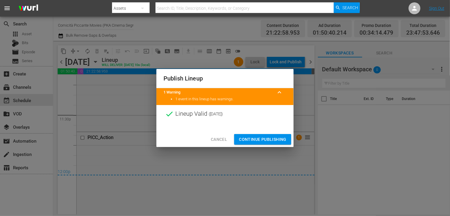
click at [258, 137] on span "Continue Publishing" at bounding box center [263, 139] width 48 height 7
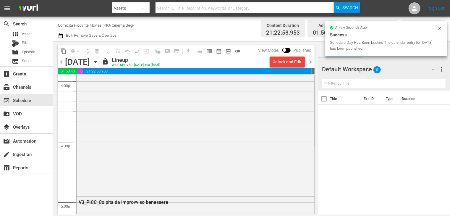
scroll to position [1747, 0]
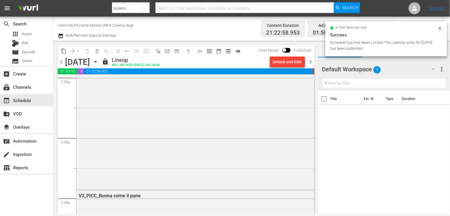
click at [312, 62] on span "chevron_right" at bounding box center [310, 61] width 7 height 7
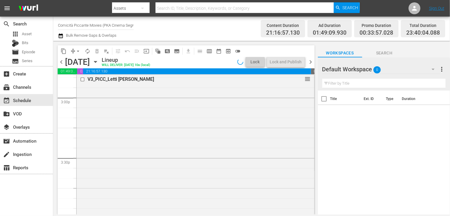
scroll to position [1727, 0]
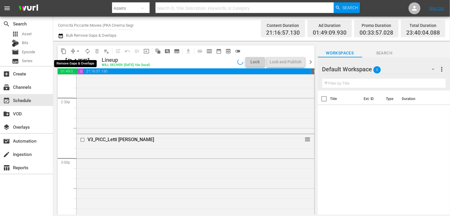
click at [78, 52] on span "arrow_drop_down" at bounding box center [78, 51] width 6 height 6
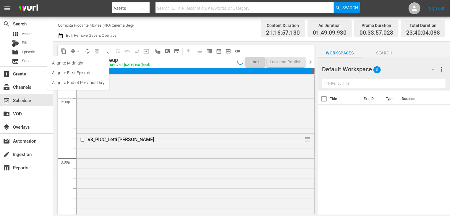
click at [83, 83] on li "Align to End of Previous Day" at bounding box center [78, 83] width 62 height 10
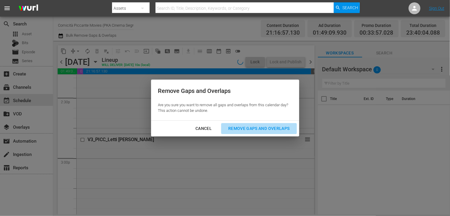
click at [258, 132] on div "Remove Gaps and Overlaps" at bounding box center [259, 128] width 71 height 7
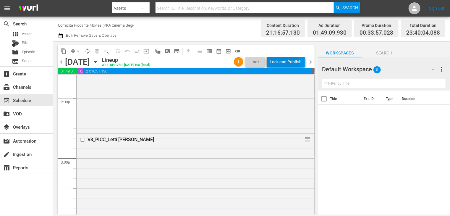
click at [284, 63] on div "Lock and Publish" at bounding box center [286, 61] width 32 height 11
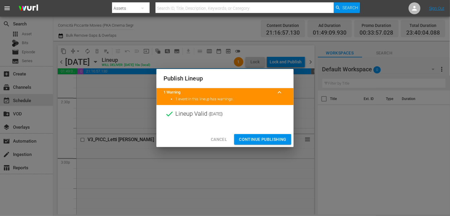
click at [257, 139] on span "Continue Publishing" at bounding box center [263, 139] width 48 height 7
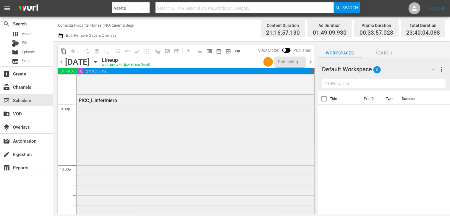
scroll to position [2535, 0]
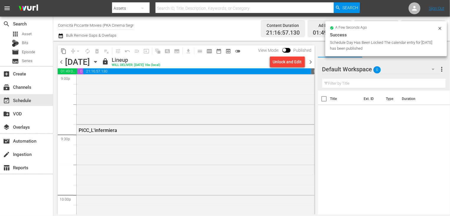
click at [311, 64] on span "chevron_right" at bounding box center [310, 61] width 7 height 7
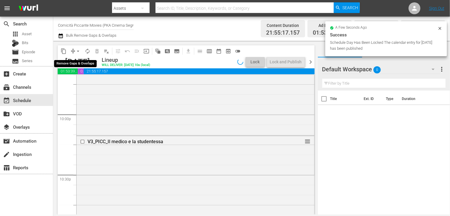
scroll to position [2525, 0]
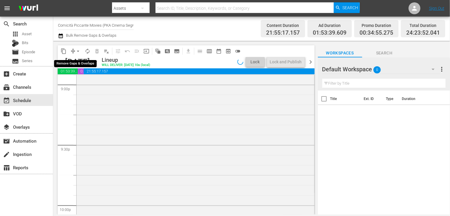
click at [78, 51] on span "arrow_drop_down" at bounding box center [78, 51] width 6 height 6
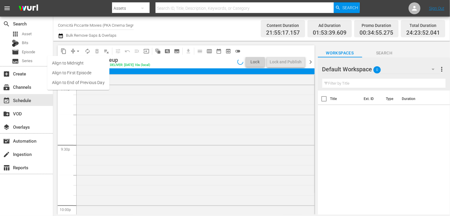
click at [82, 84] on li "Align to End of Previous Day" at bounding box center [78, 83] width 62 height 10
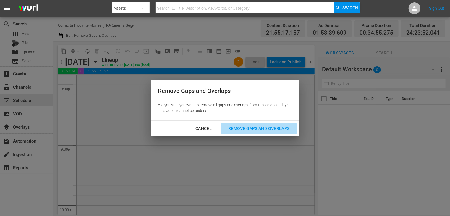
click at [260, 129] on div "Remove Gaps and Overlaps" at bounding box center [259, 128] width 71 height 7
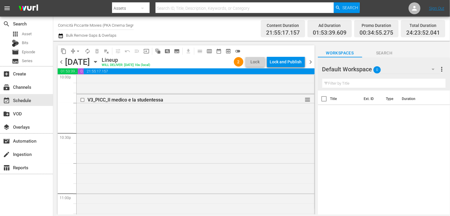
scroll to position [2642, 0]
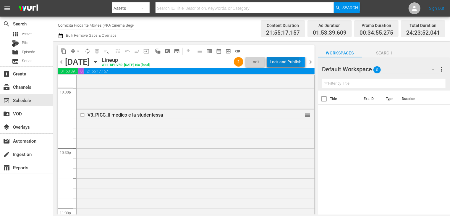
click at [281, 62] on div "Lock and Publish" at bounding box center [286, 61] width 32 height 11
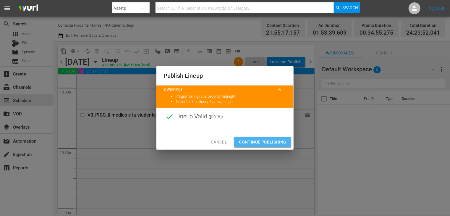
click at [264, 141] on span "Continue Publishing" at bounding box center [263, 141] width 48 height 7
